Goal: Transaction & Acquisition: Purchase product/service

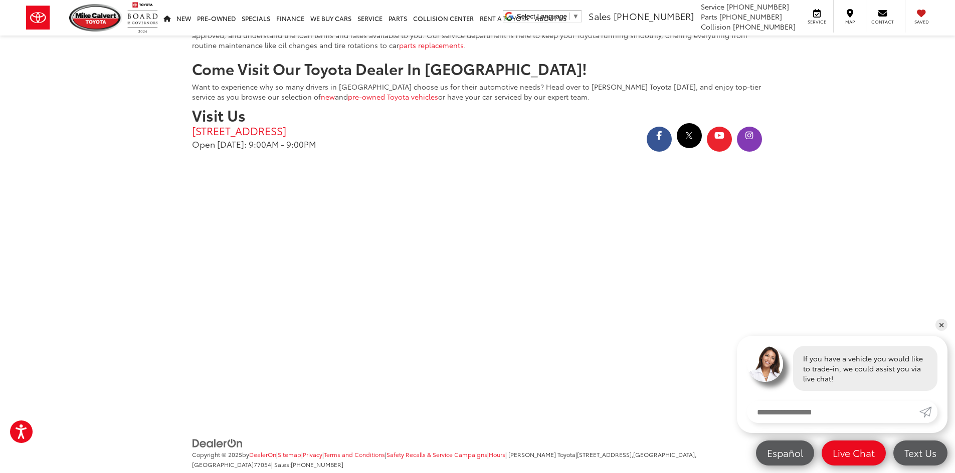
scroll to position [2057, 0]
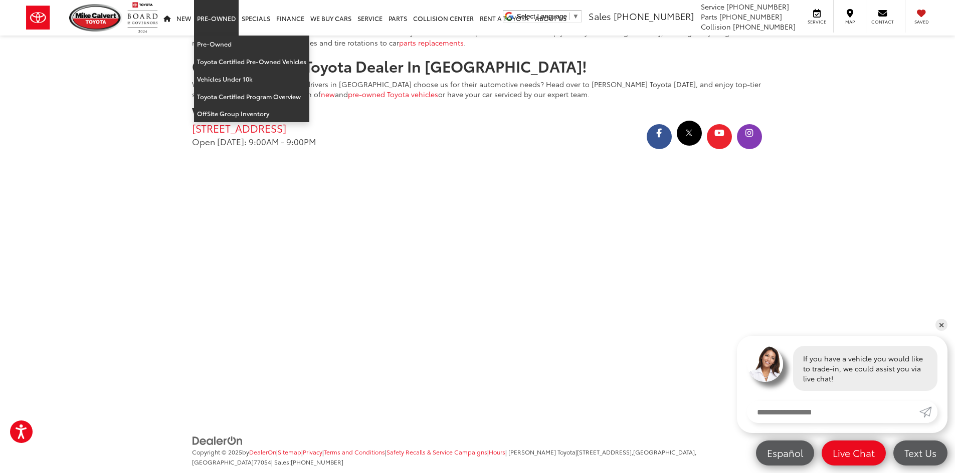
click at [218, 22] on link "Pre-Owned" at bounding box center [216, 18] width 45 height 36
drag, startPoint x: 211, startPoint y: 47, endPoint x: 413, endPoint y: 123, distance: 216.0
click at [211, 47] on link "Pre-Owned" at bounding box center [251, 45] width 115 height 18
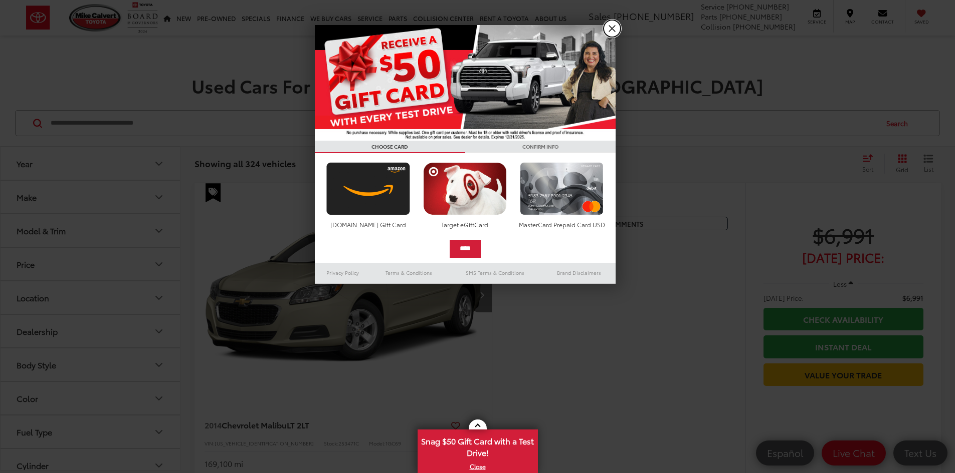
click at [612, 32] on link "X" at bounding box center [611, 28] width 17 height 17
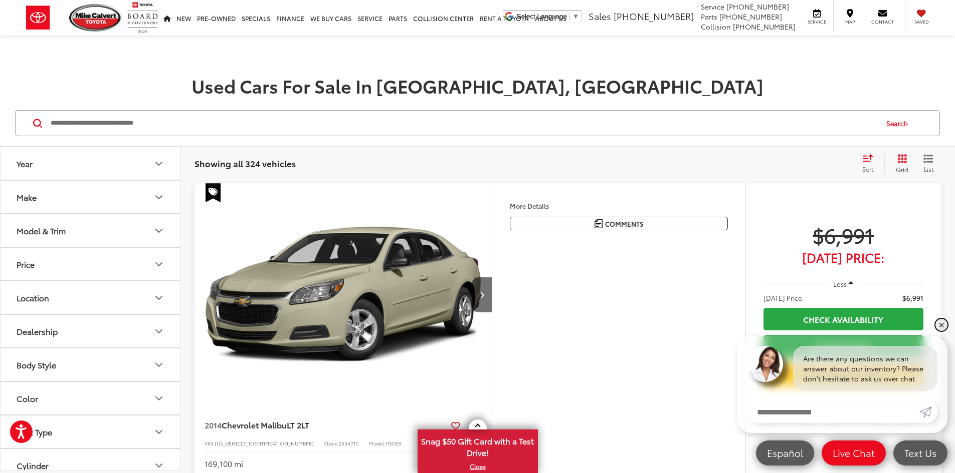
click at [938, 328] on link "✕" at bounding box center [941, 325] width 12 height 12
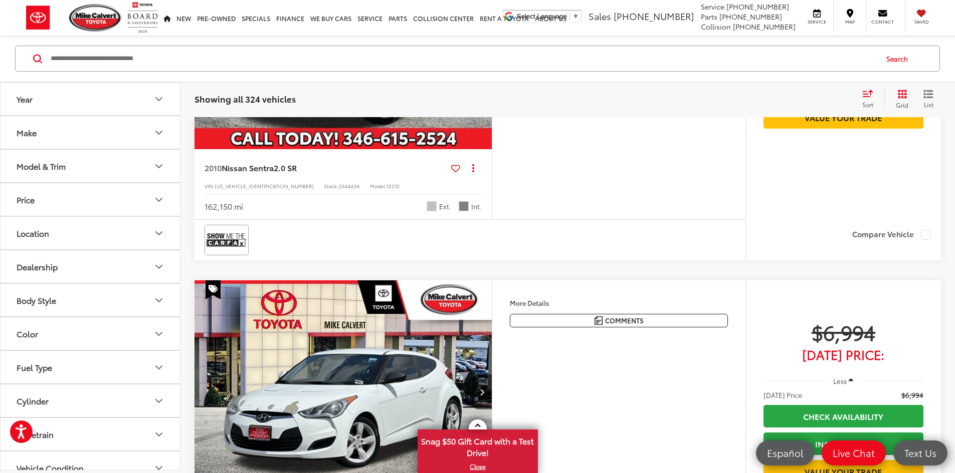
scroll to position [1704, 0]
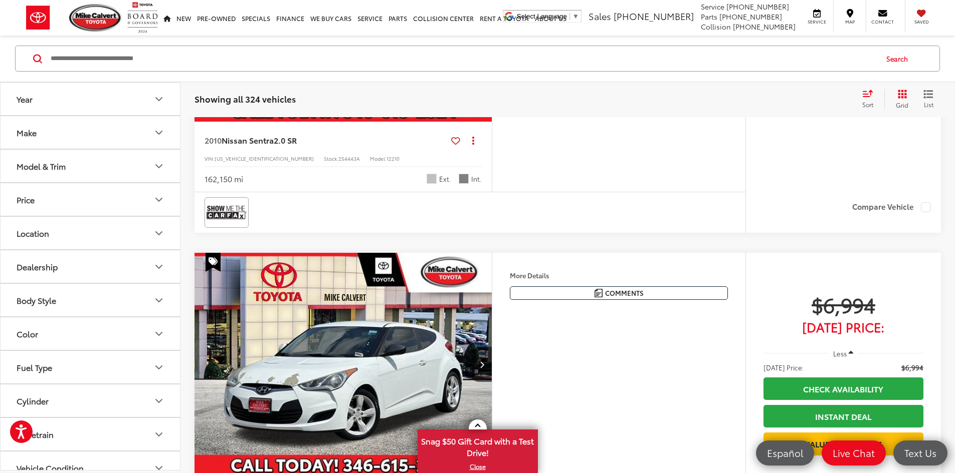
click at [866, 96] on icon "Select sort value" at bounding box center [867, 94] width 11 height 8
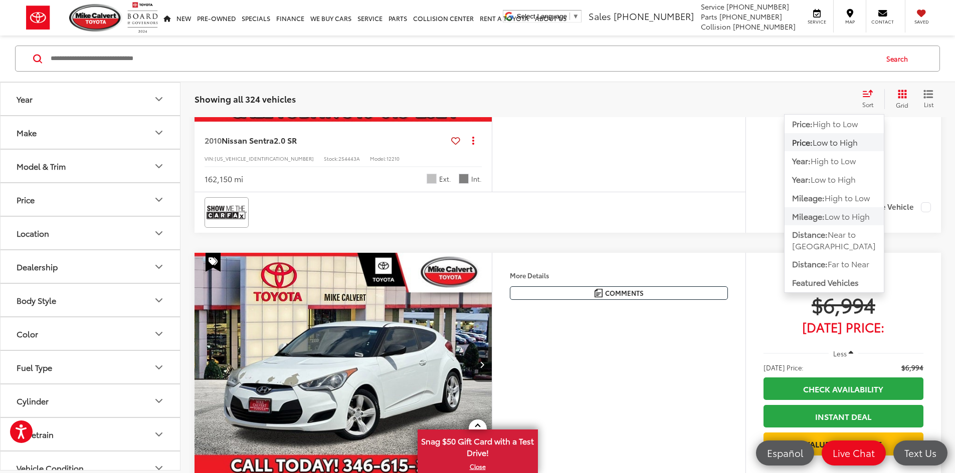
click at [830, 215] on span "Low to High" at bounding box center [846, 216] width 45 height 12
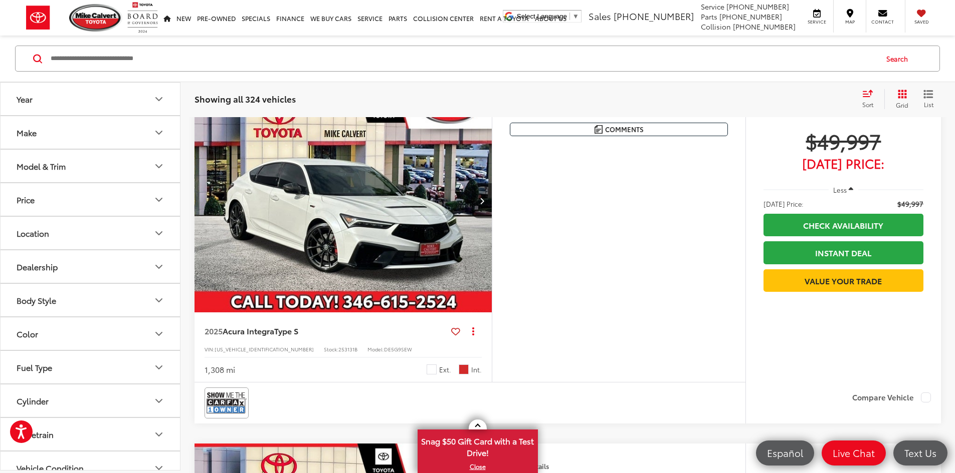
scroll to position [465, 0]
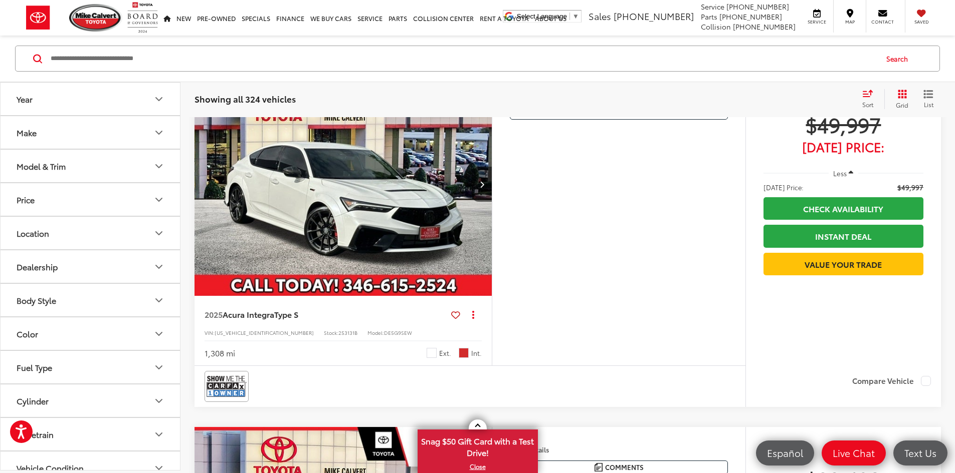
click at [365, 276] on img "2025 Acura Integra Type S 0" at bounding box center [343, 185] width 299 height 224
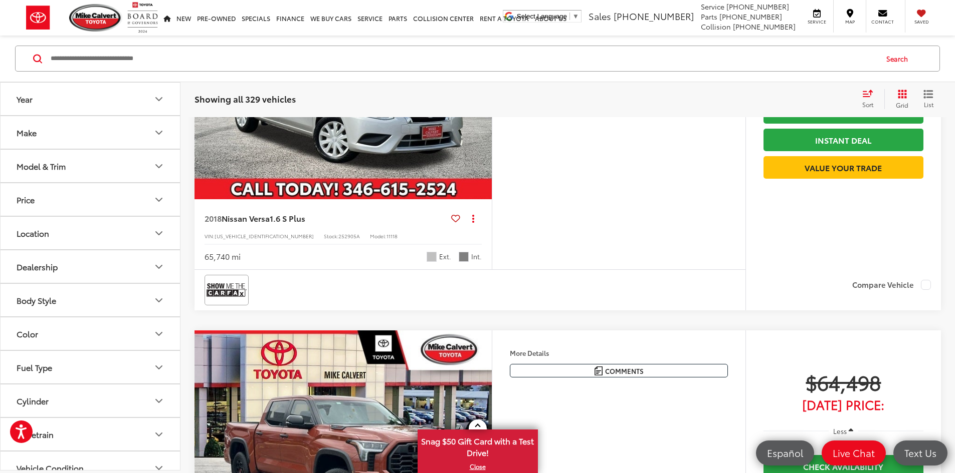
scroll to position [802, 0]
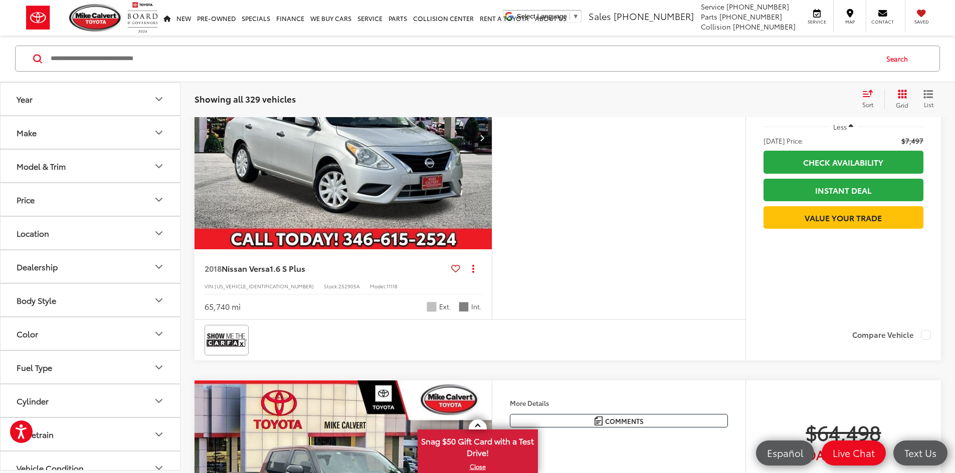
click at [358, 250] on img "2018 Nissan Versa 1.6 S Plus 0" at bounding box center [343, 138] width 299 height 224
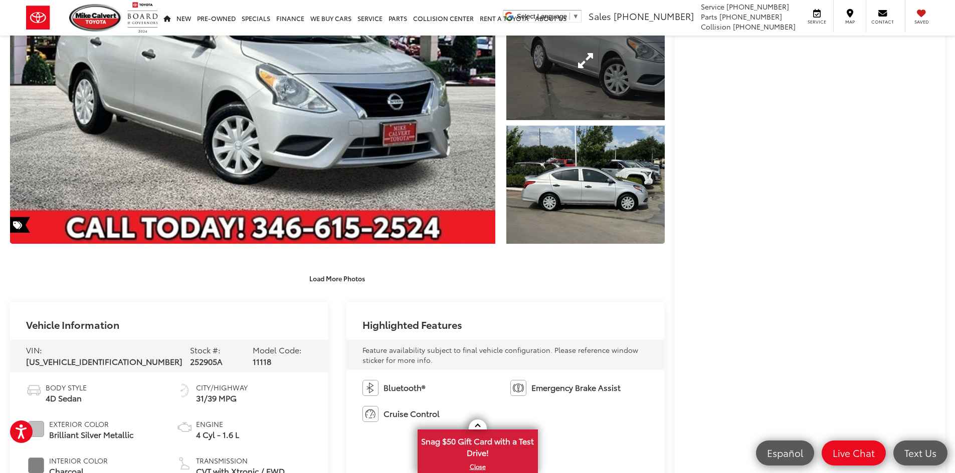
scroll to position [200, 0]
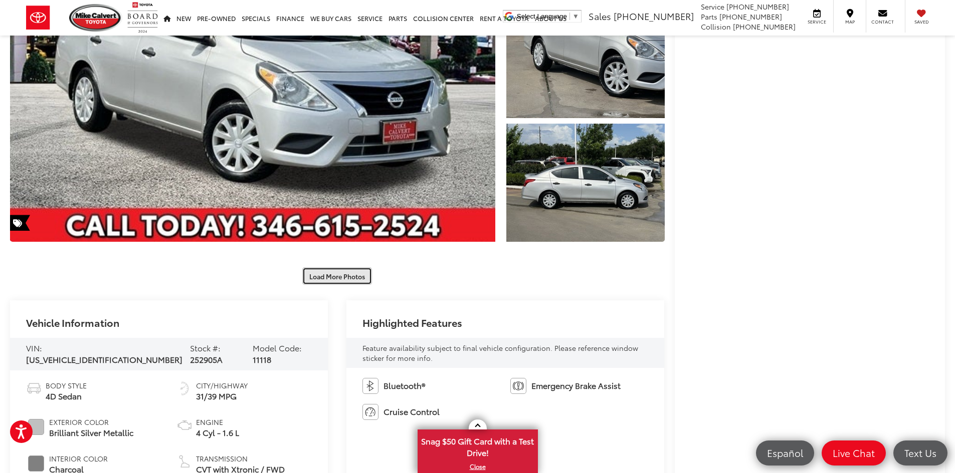
click at [351, 282] on button "Load More Photos" at bounding box center [337, 277] width 70 height 18
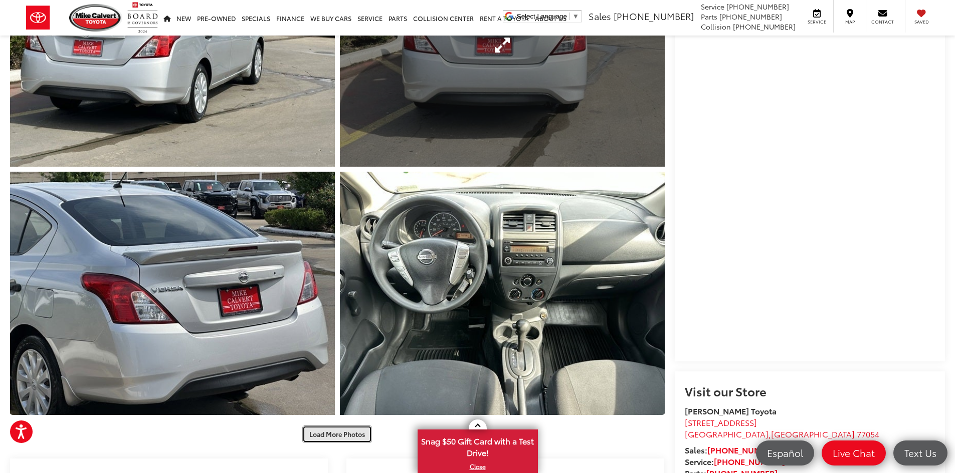
scroll to position [551, 0]
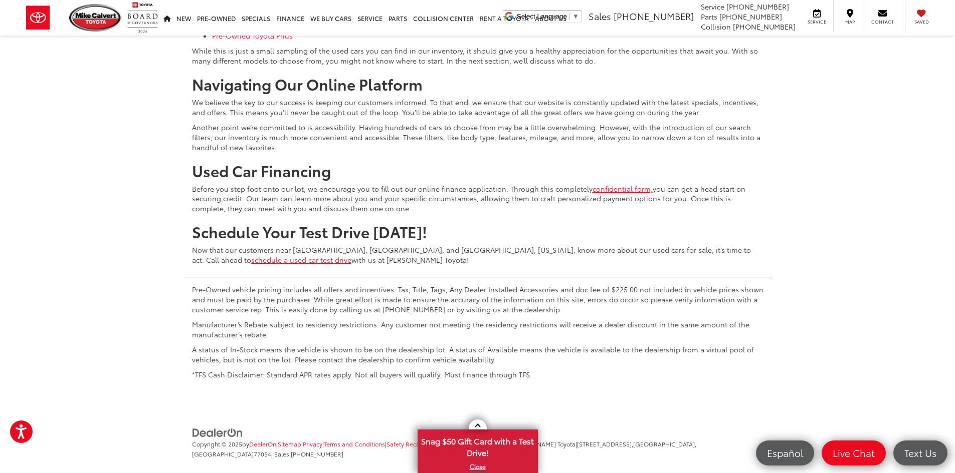
scroll to position [4610, 0]
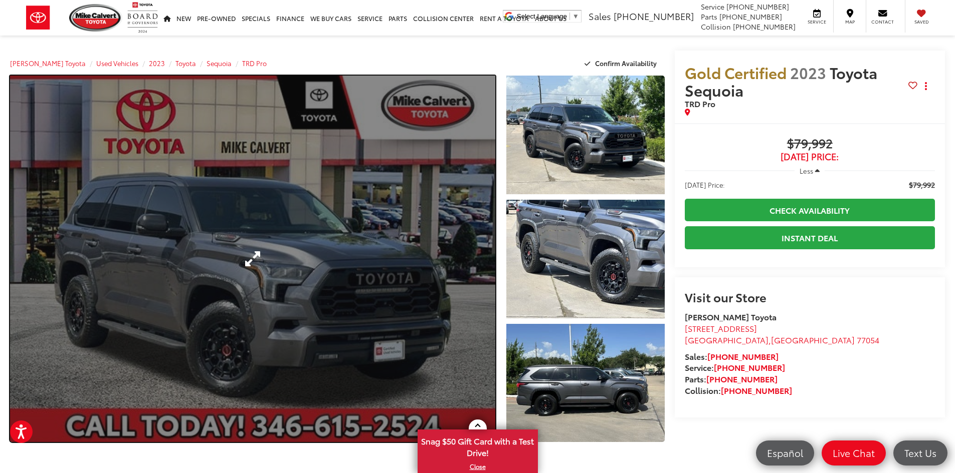
click at [387, 226] on link "Expand Photo 0" at bounding box center [252, 259] width 485 height 367
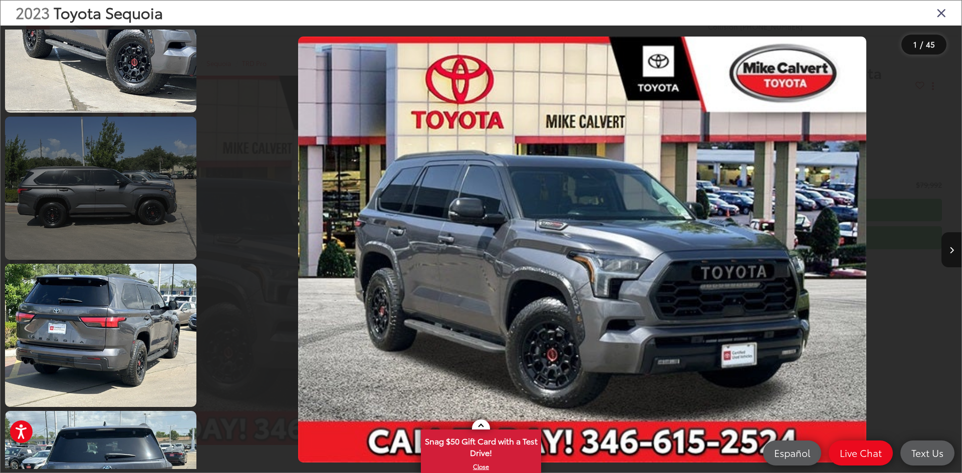
scroll to position [451, 0]
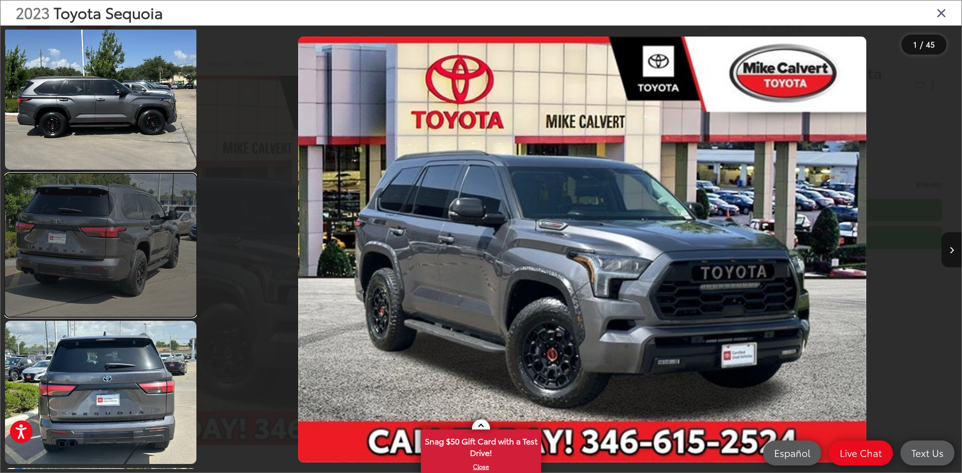
click at [125, 258] on link at bounding box center [100, 245] width 191 height 143
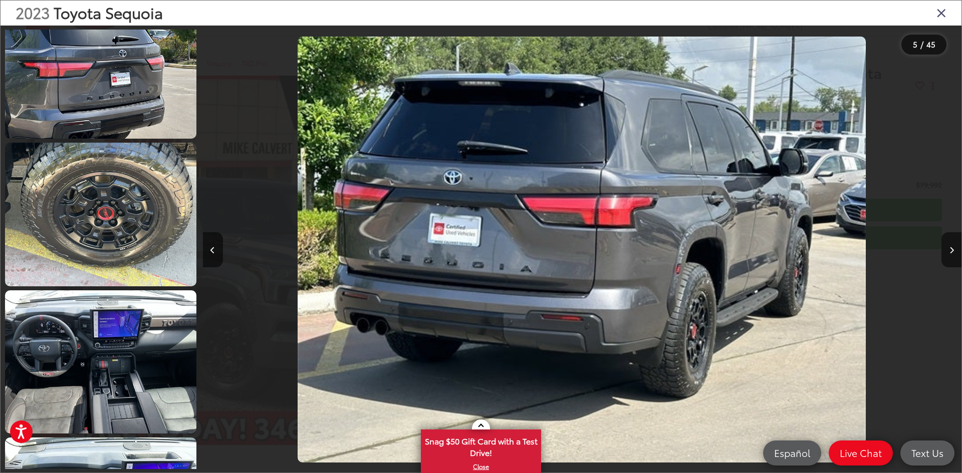
scroll to position [924, 0]
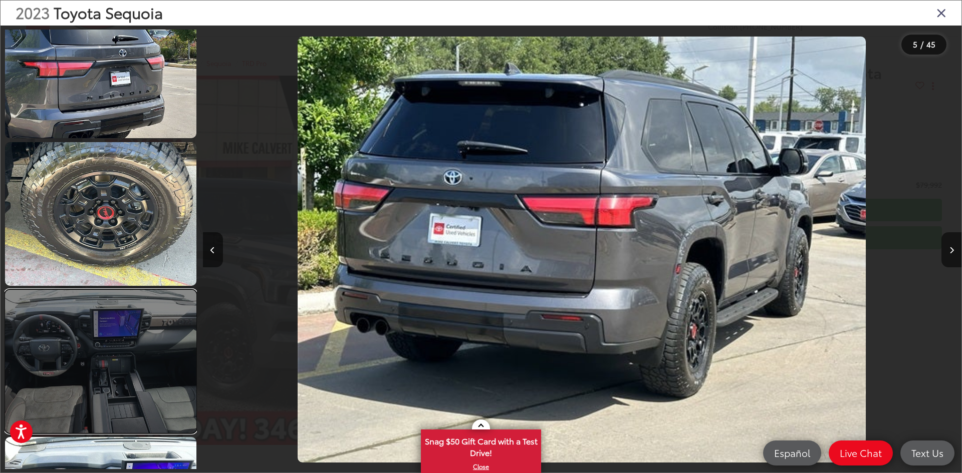
click at [86, 350] on link at bounding box center [100, 361] width 191 height 143
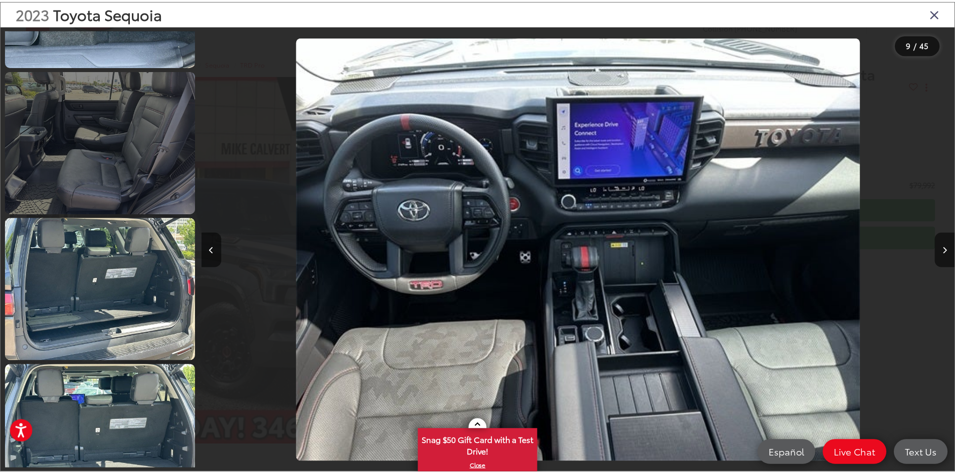
scroll to position [3669, 0]
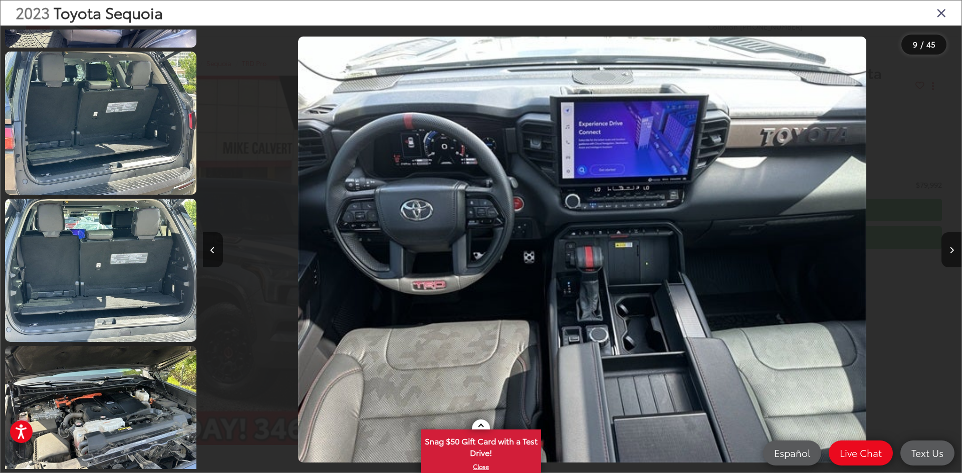
click at [943, 10] on icon "Close gallery" at bounding box center [941, 12] width 10 height 13
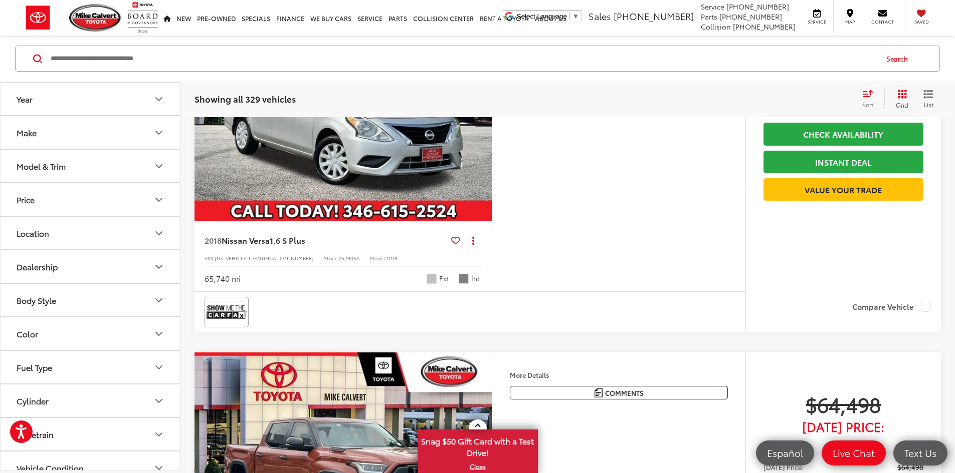
scroll to position [772, 0]
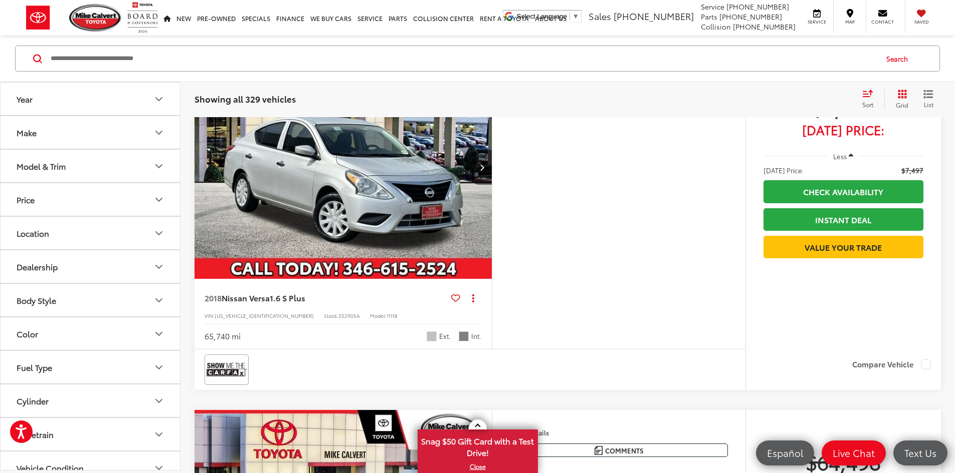
click at [875, 96] on div "Sort" at bounding box center [870, 99] width 27 height 20
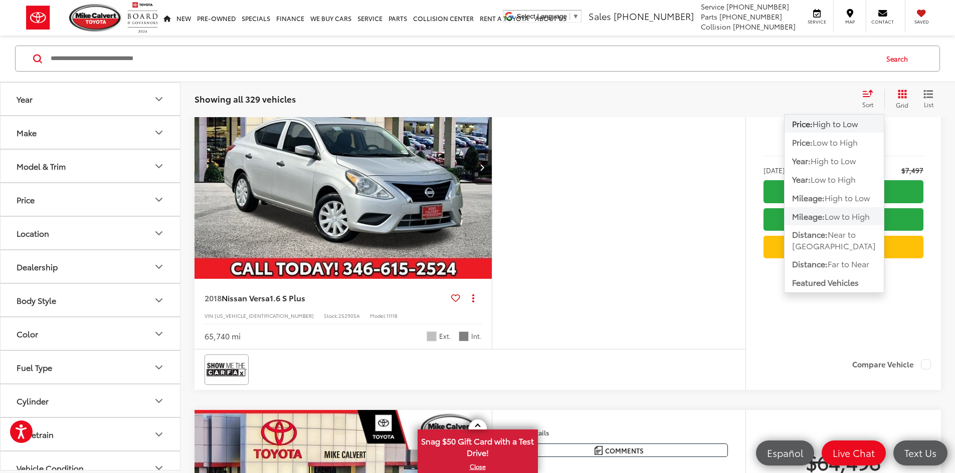
click at [827, 219] on span "Low to High" at bounding box center [846, 216] width 45 height 12
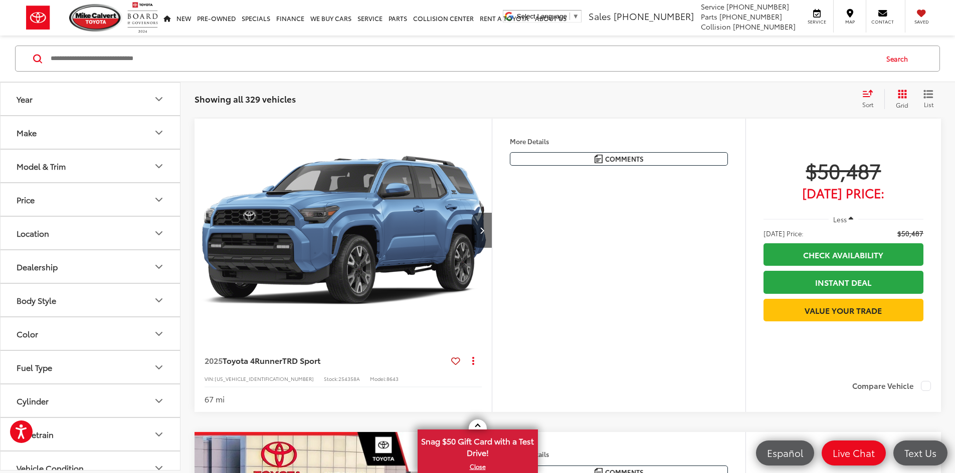
click at [870, 99] on div "Sort" at bounding box center [870, 99] width 27 height 20
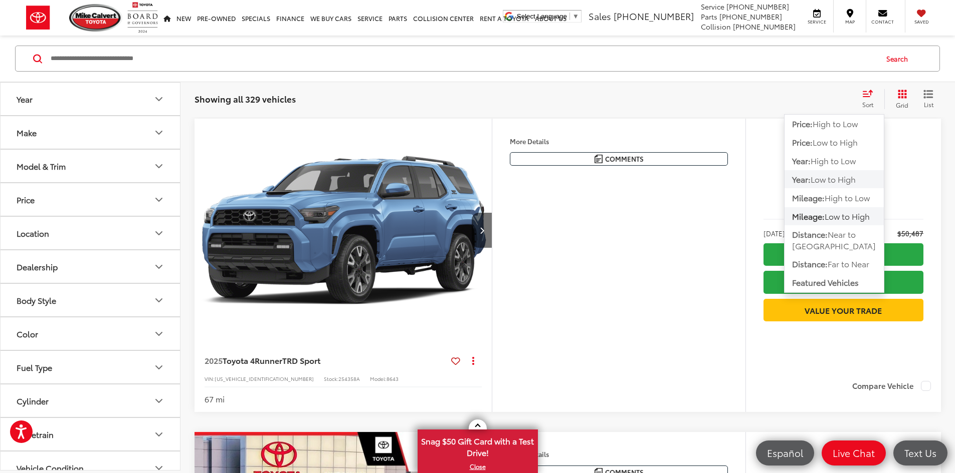
click at [838, 176] on span "Low to High" at bounding box center [832, 179] width 45 height 12
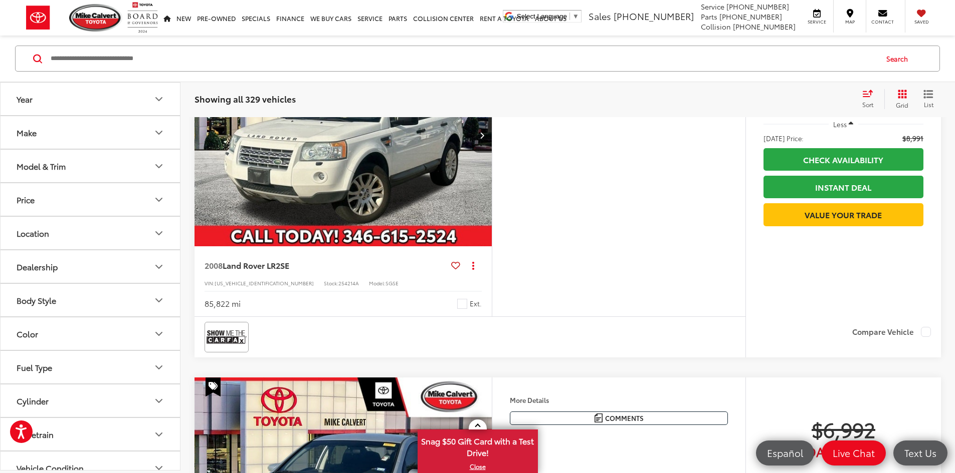
scroll to position [1152, 0]
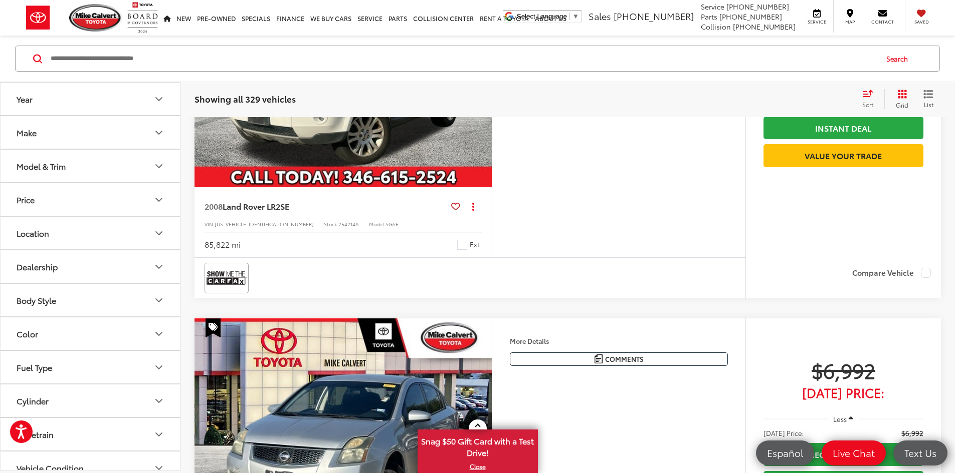
click at [359, 188] on img "2008 Land Rover LR2 SE 0" at bounding box center [343, 76] width 299 height 224
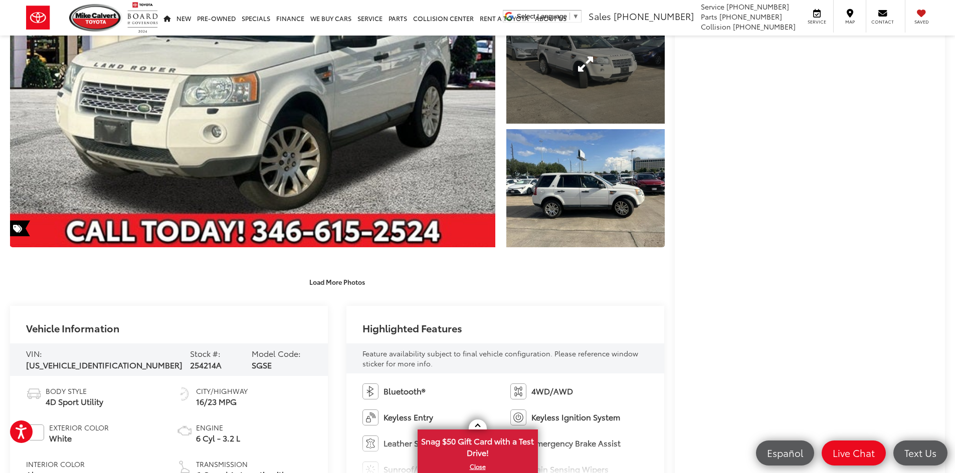
scroll to position [200, 0]
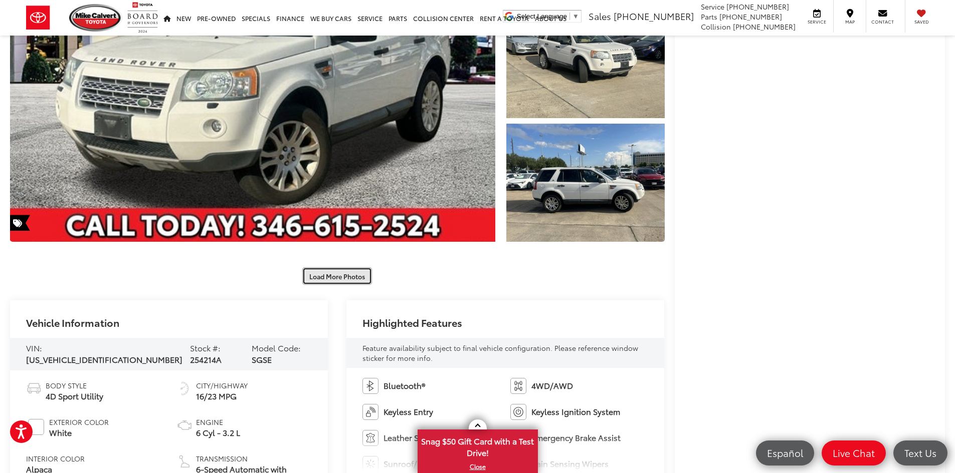
click at [327, 277] on button "Load More Photos" at bounding box center [337, 277] width 70 height 18
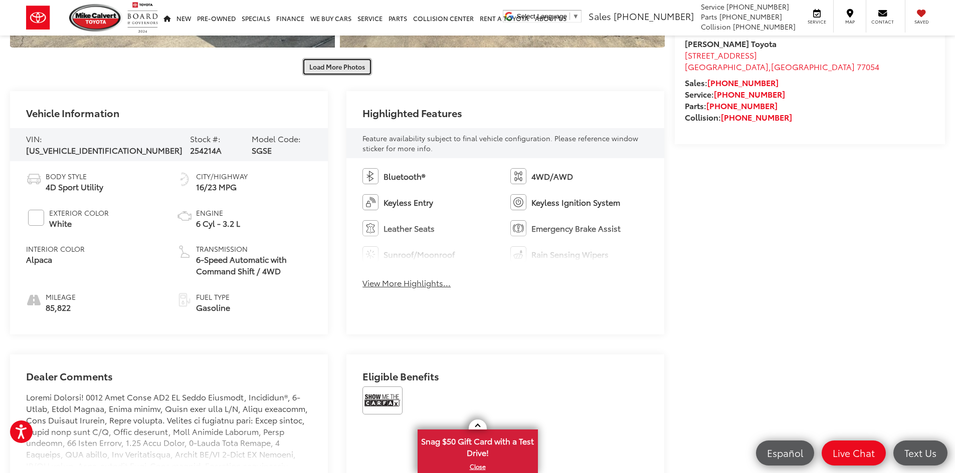
scroll to position [752, 0]
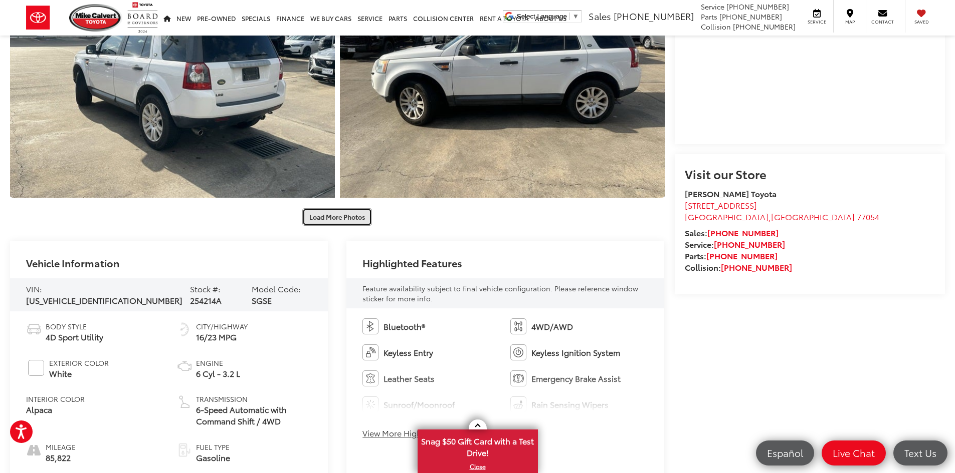
click at [345, 220] on button "Load More Photos" at bounding box center [337, 217] width 70 height 18
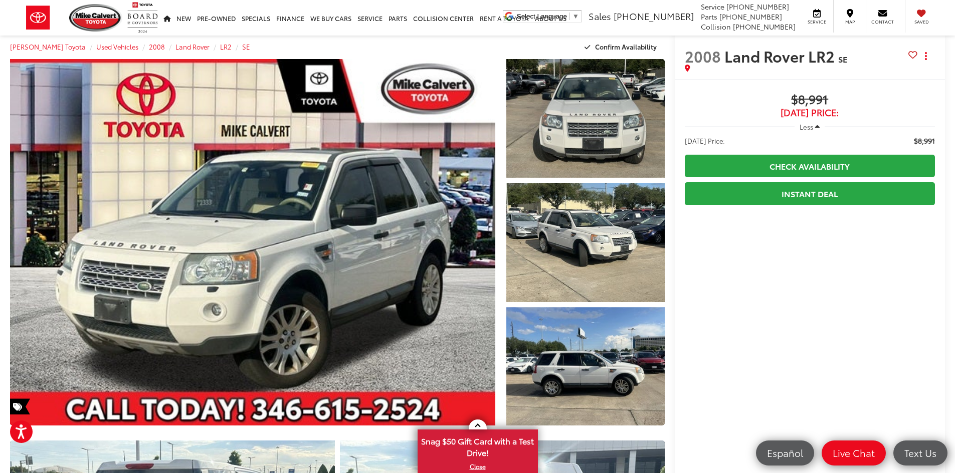
scroll to position [0, 0]
